Goal: Find specific fact: Find specific fact

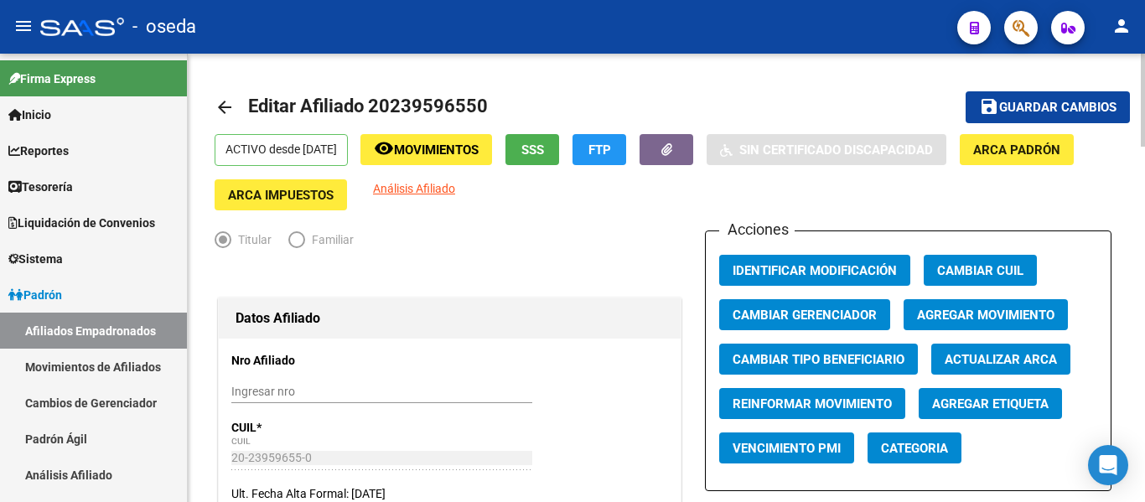
scroll to position [1710, 0]
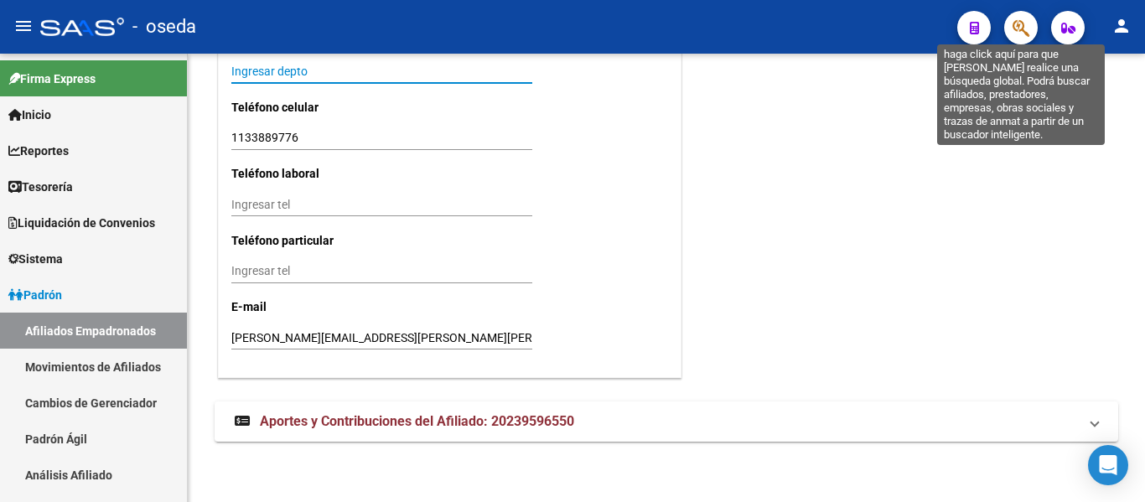
click at [1023, 30] on icon "button" at bounding box center [1021, 27] width 17 height 19
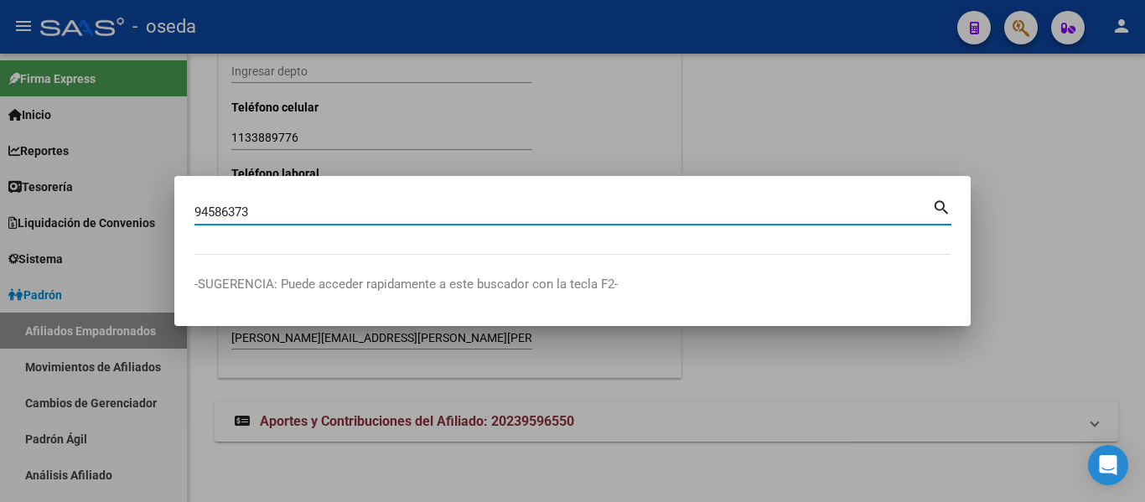
type input "94586373"
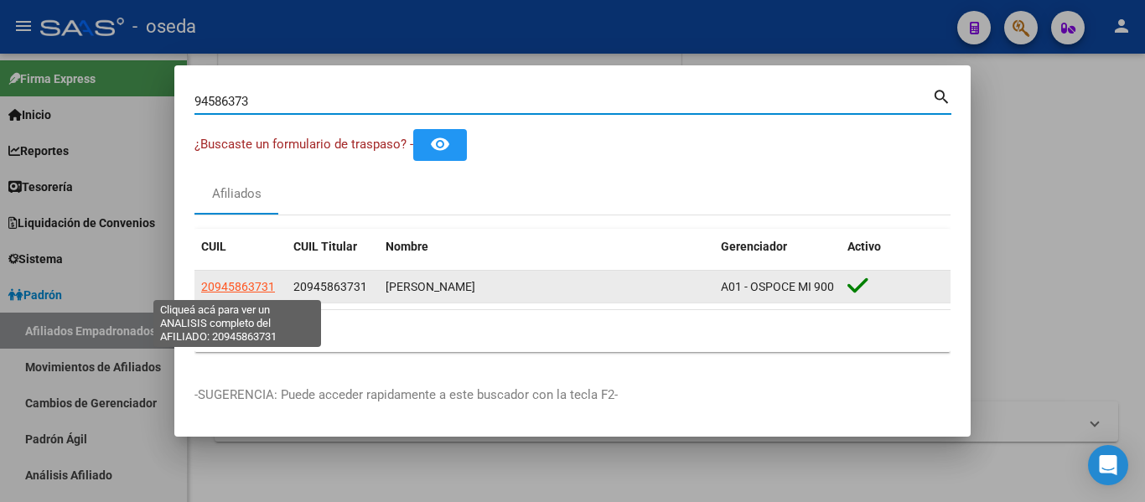
click at [237, 283] on span "20945863731" at bounding box center [238, 286] width 74 height 13
type textarea "20945863731"
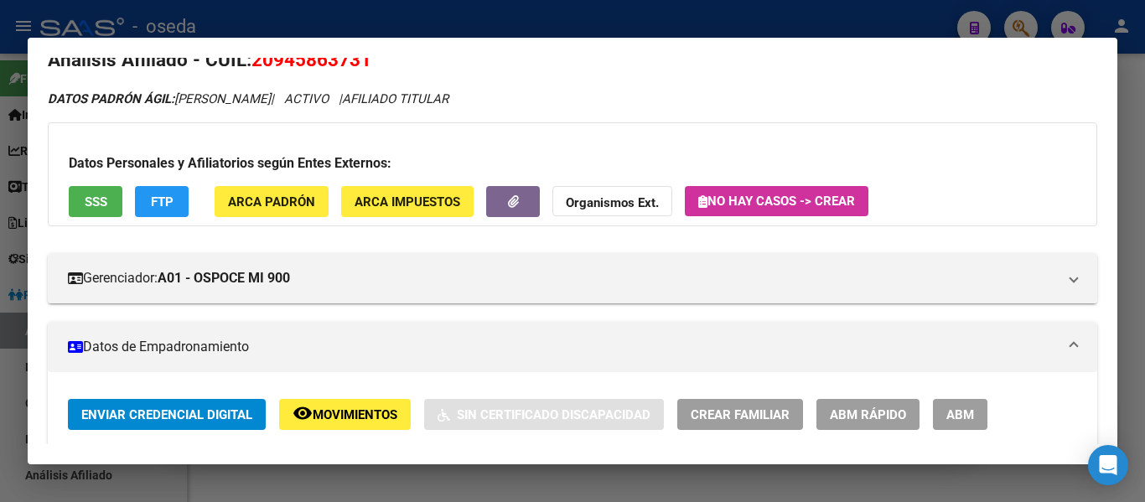
scroll to position [0, 0]
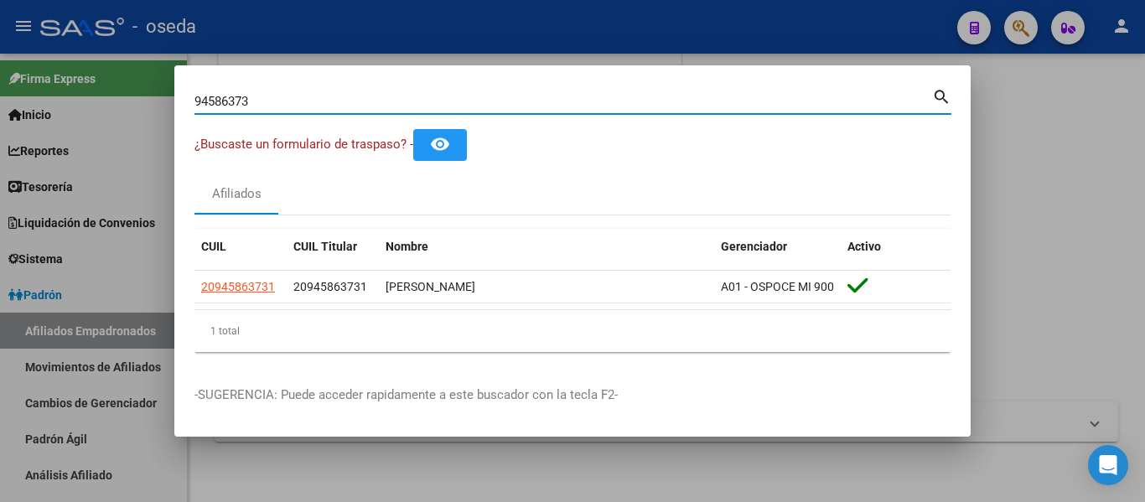
drag, startPoint x: 316, startPoint y: 90, endPoint x: 0, endPoint y: 63, distance: 317.3
click at [0, 63] on div "94586373 Buscar (apellido, dni, cuil, nro traspaso, cuit, obra social) search ¿…" at bounding box center [572, 251] width 1145 height 502
paste input "20134379872 [PERSON_NAME] [PERSON_NAME]"
drag, startPoint x: 273, startPoint y: 92, endPoint x: 675, endPoint y: 131, distance: 404.4
click at [675, 131] on mat-dialog-content "20134379872 [PERSON_NAME] [PERSON_NAME] Buscar (apellido, dni, cuil, [PERSON_NA…" at bounding box center [572, 226] width 797 height 280
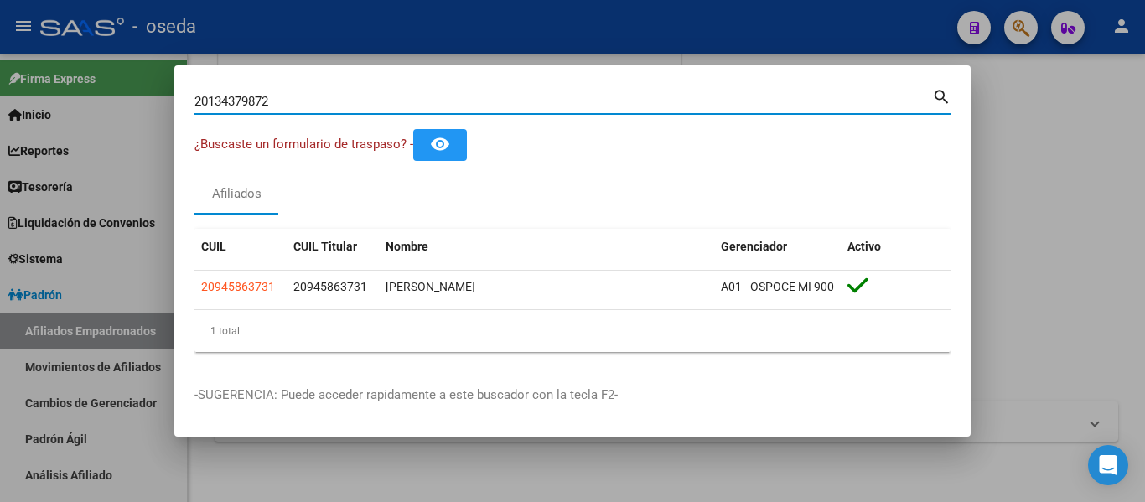
type input "20134379872"
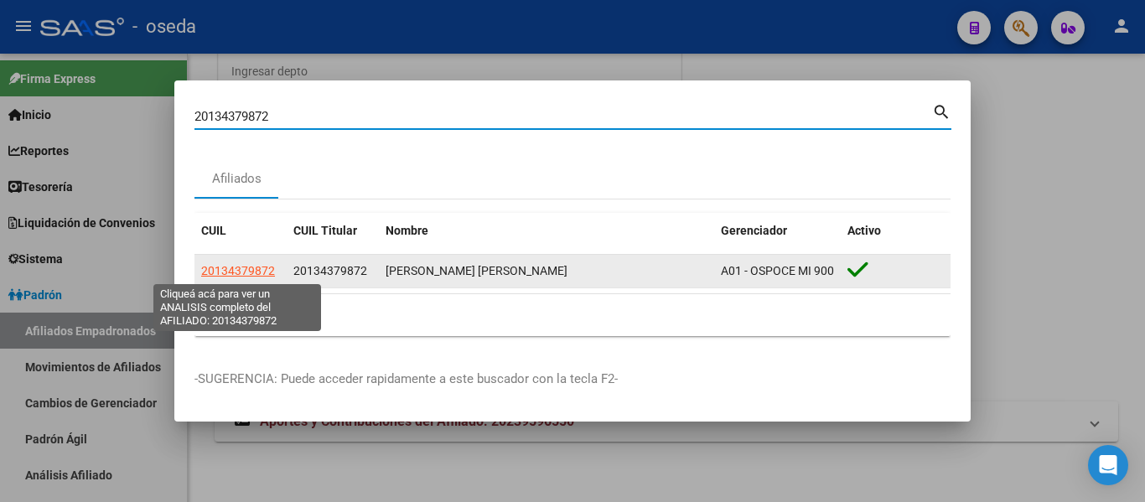
click at [223, 270] on span "20134379872" at bounding box center [238, 270] width 74 height 13
type textarea "20134379872"
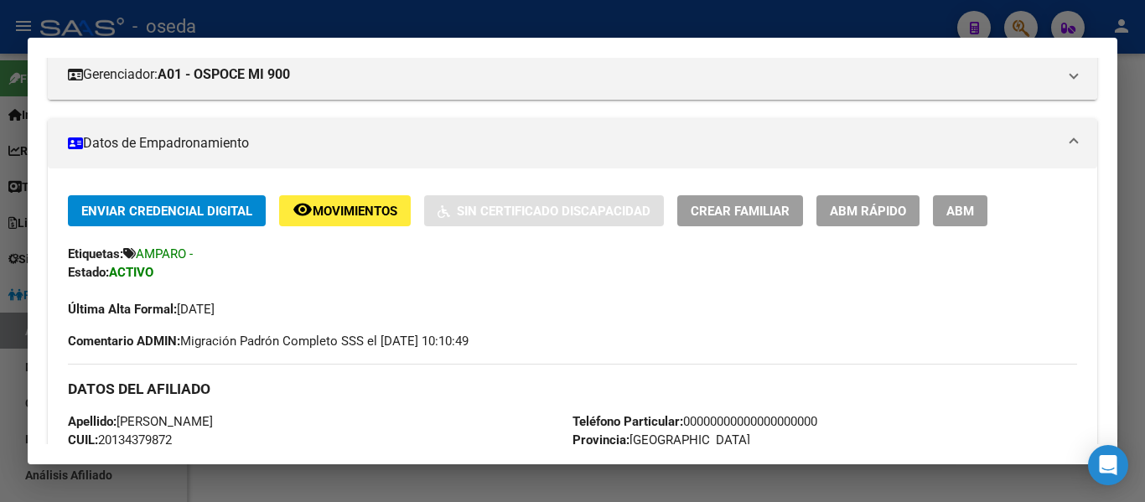
scroll to position [252, 0]
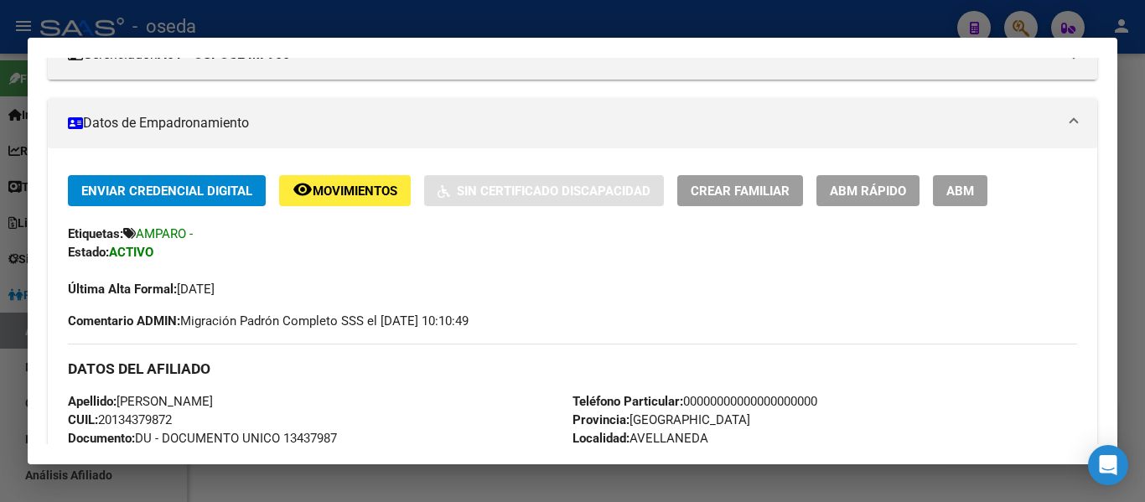
click at [525, 293] on div "Última Alta Formal: [DATE]" at bounding box center [573, 280] width 1010 height 37
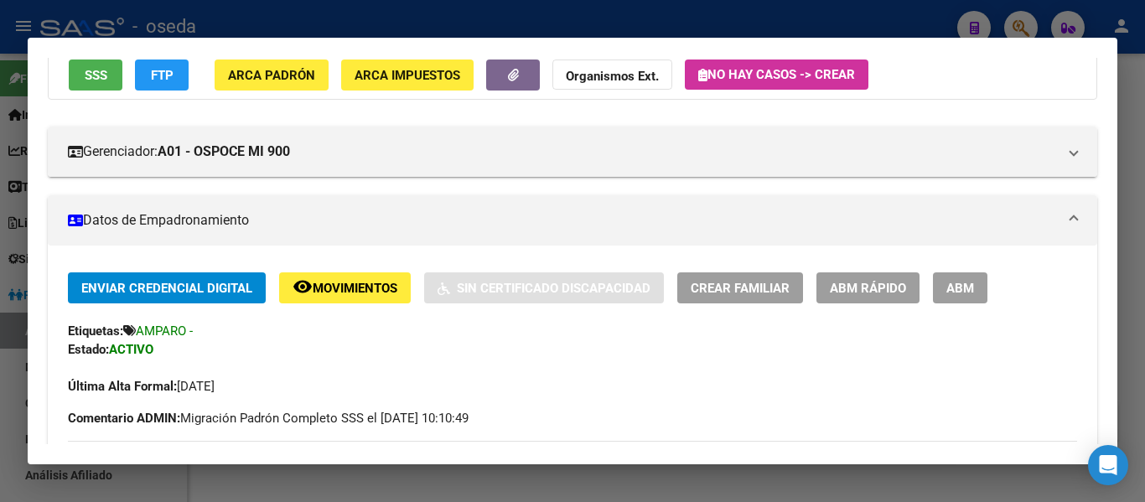
scroll to position [0, 0]
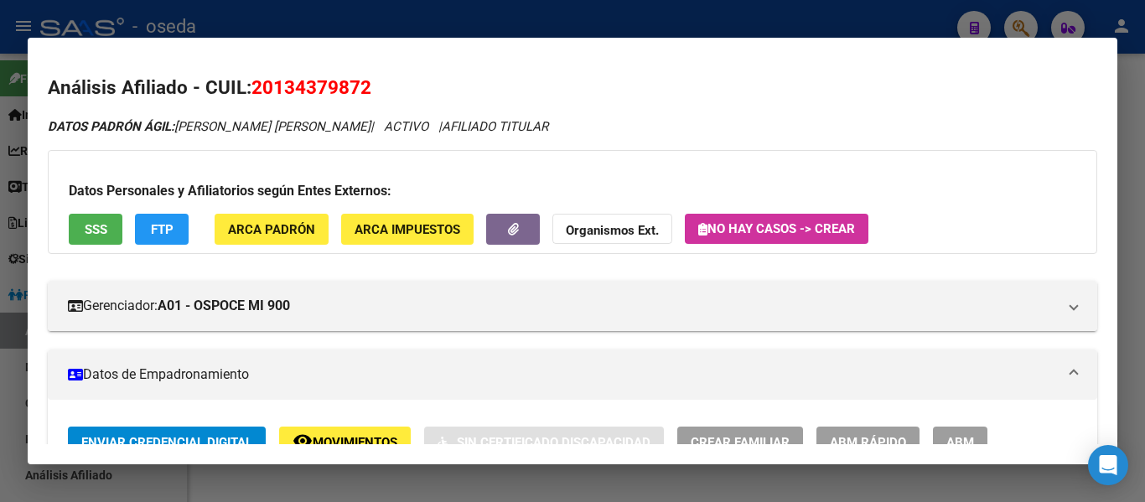
drag, startPoint x: 258, startPoint y: 90, endPoint x: 385, endPoint y: 88, distance: 126.6
click at [385, 88] on h2 "Análisis Afiliado - CUIL: 20134379872" at bounding box center [573, 88] width 1050 height 29
drag, startPoint x: 254, startPoint y: 86, endPoint x: 418, endPoint y: 79, distance: 163.7
click at [418, 79] on h2 "Análisis Afiliado - CUIL: 20134379872" at bounding box center [573, 88] width 1050 height 29
copy span "20134379872"
